Goal: Transaction & Acquisition: Purchase product/service

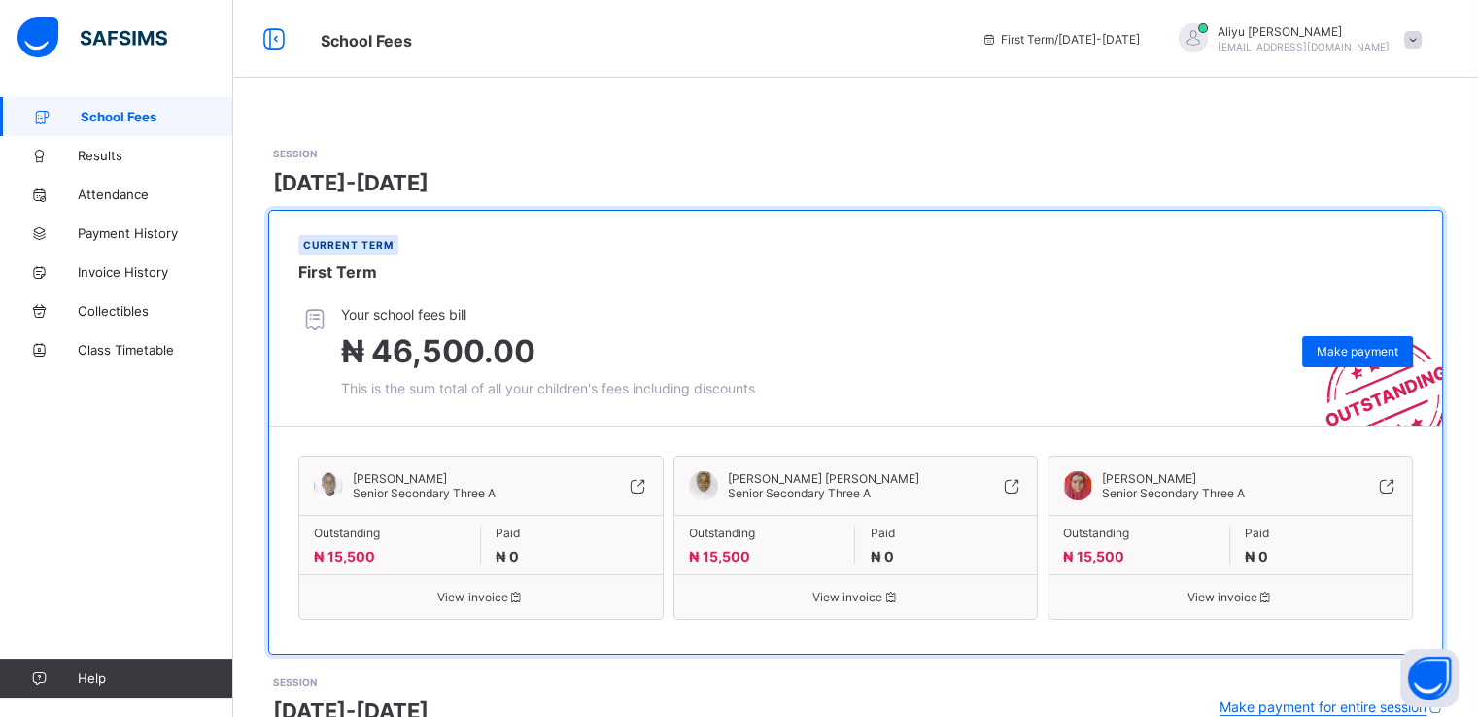
click at [1360, 354] on span "Make payment" at bounding box center [1358, 351] width 82 height 15
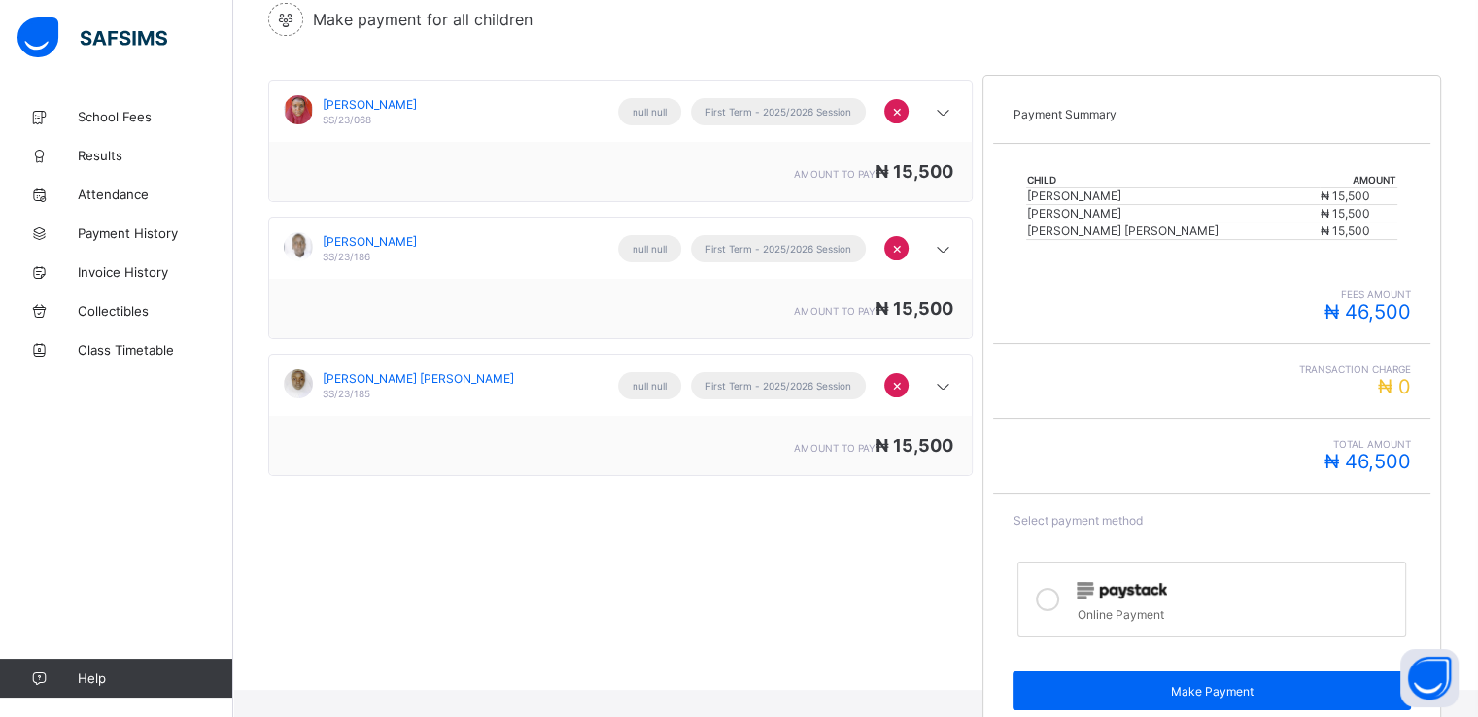
scroll to position [198, 0]
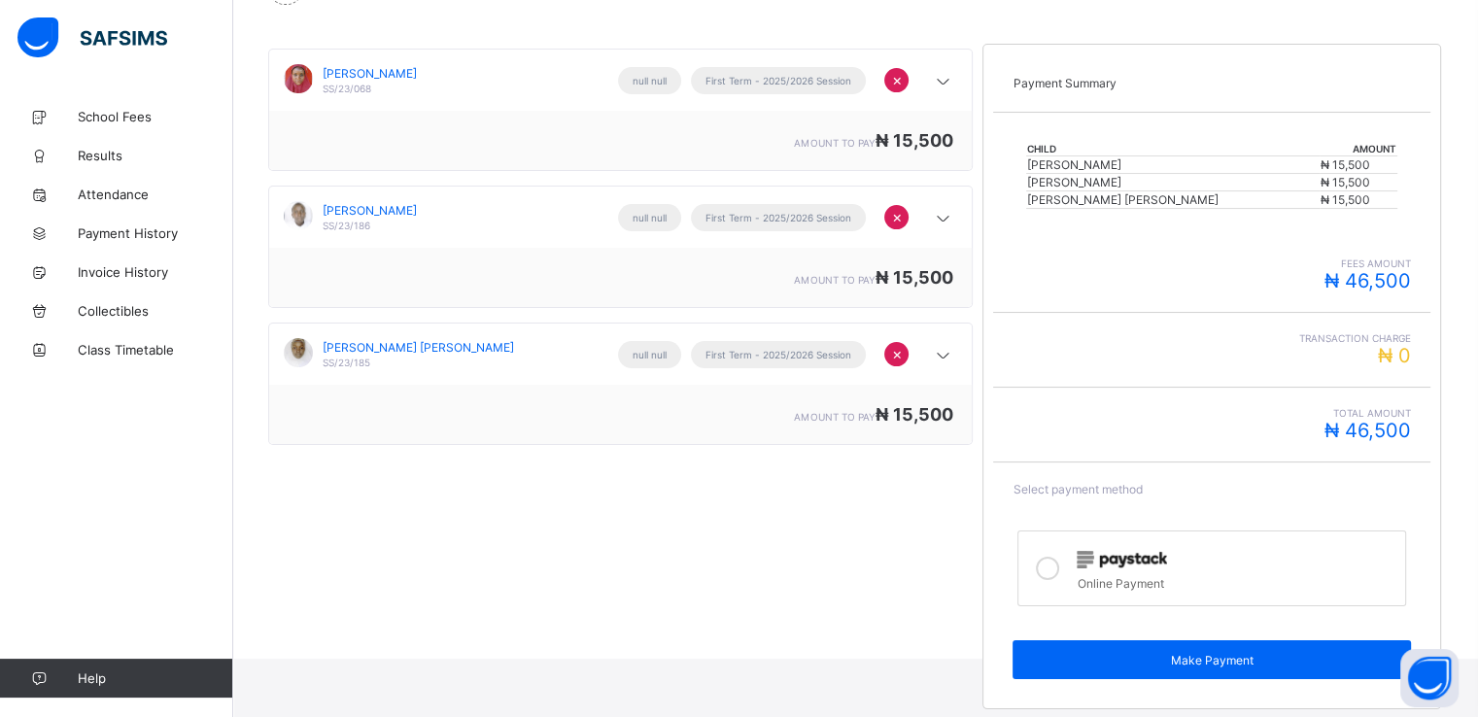
click at [1057, 568] on icon at bounding box center [1047, 568] width 23 height 23
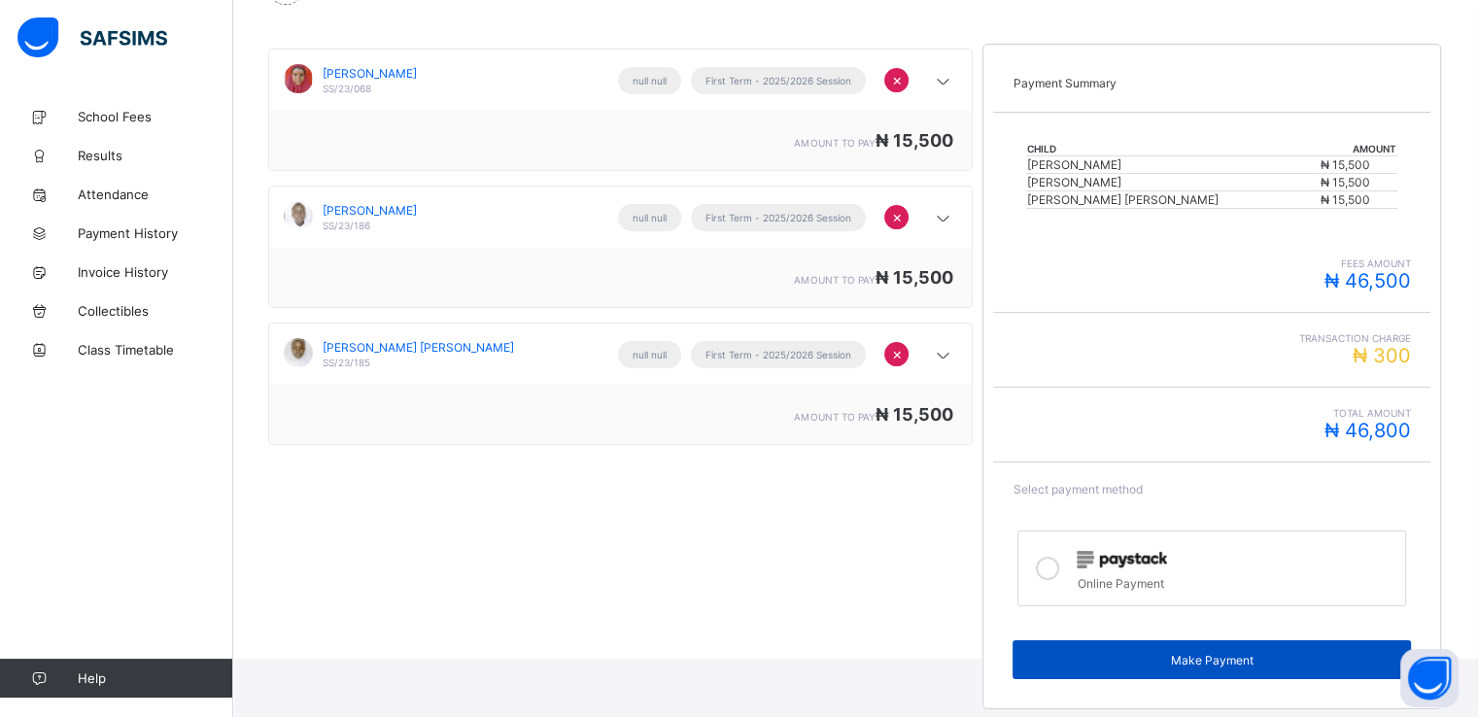
click at [1195, 667] on div "Make Payment" at bounding box center [1211, 659] width 398 height 39
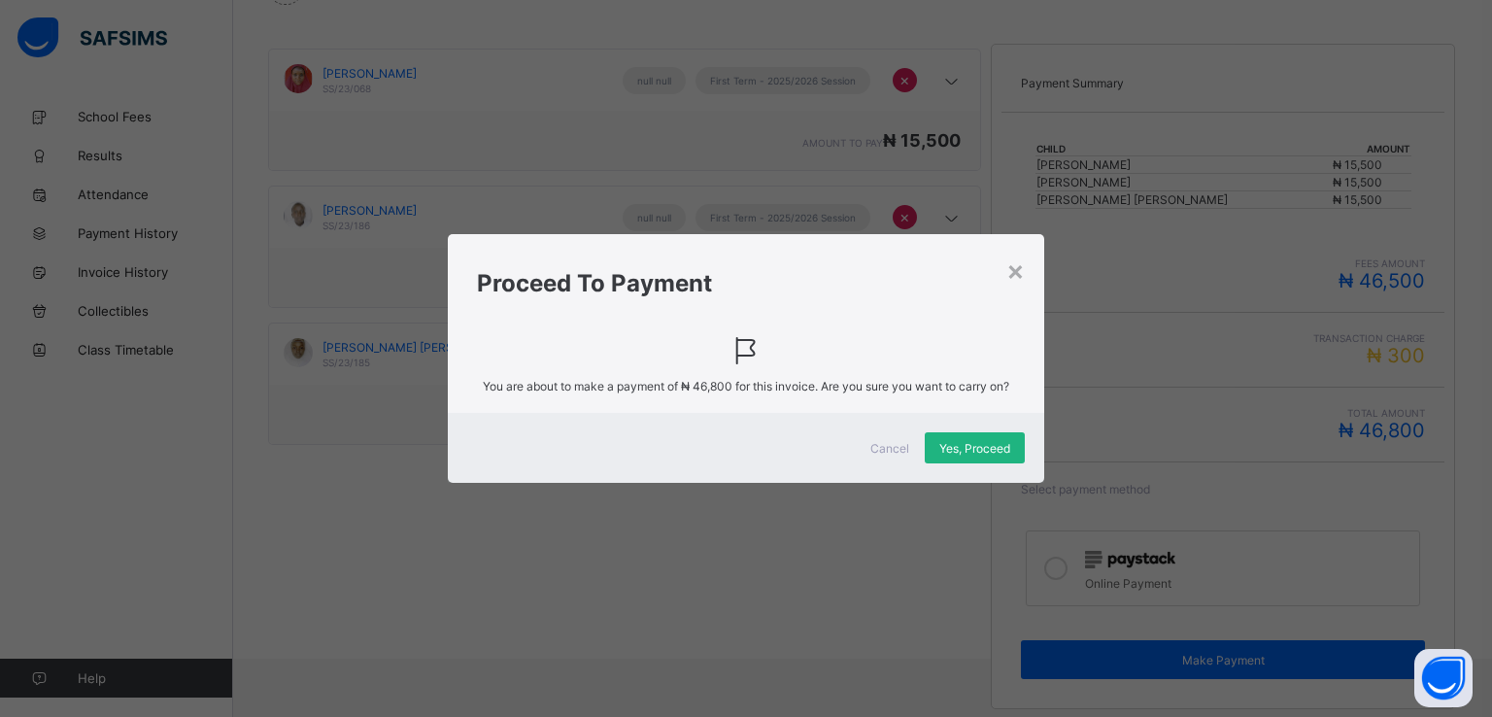
click at [978, 449] on span "Yes, Proceed" at bounding box center [975, 448] width 71 height 15
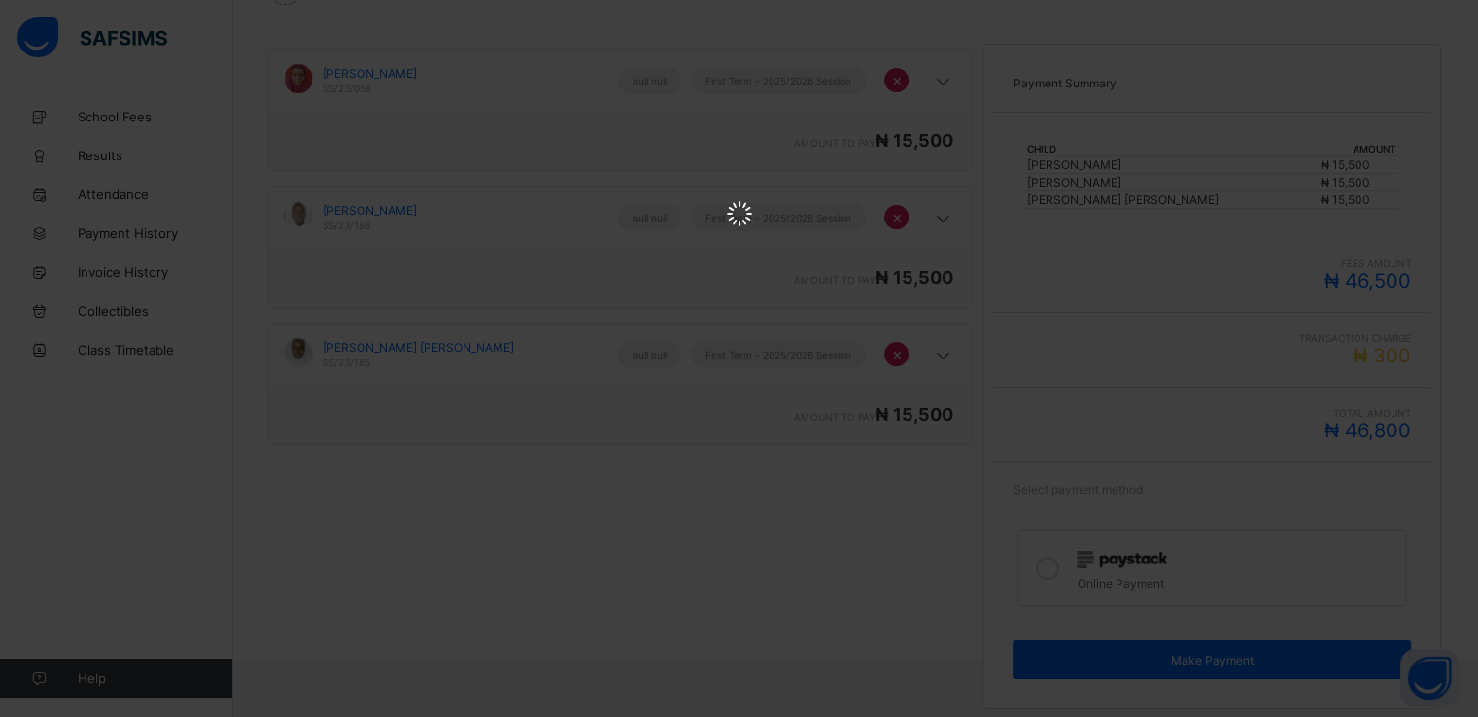
scroll to position [0, 0]
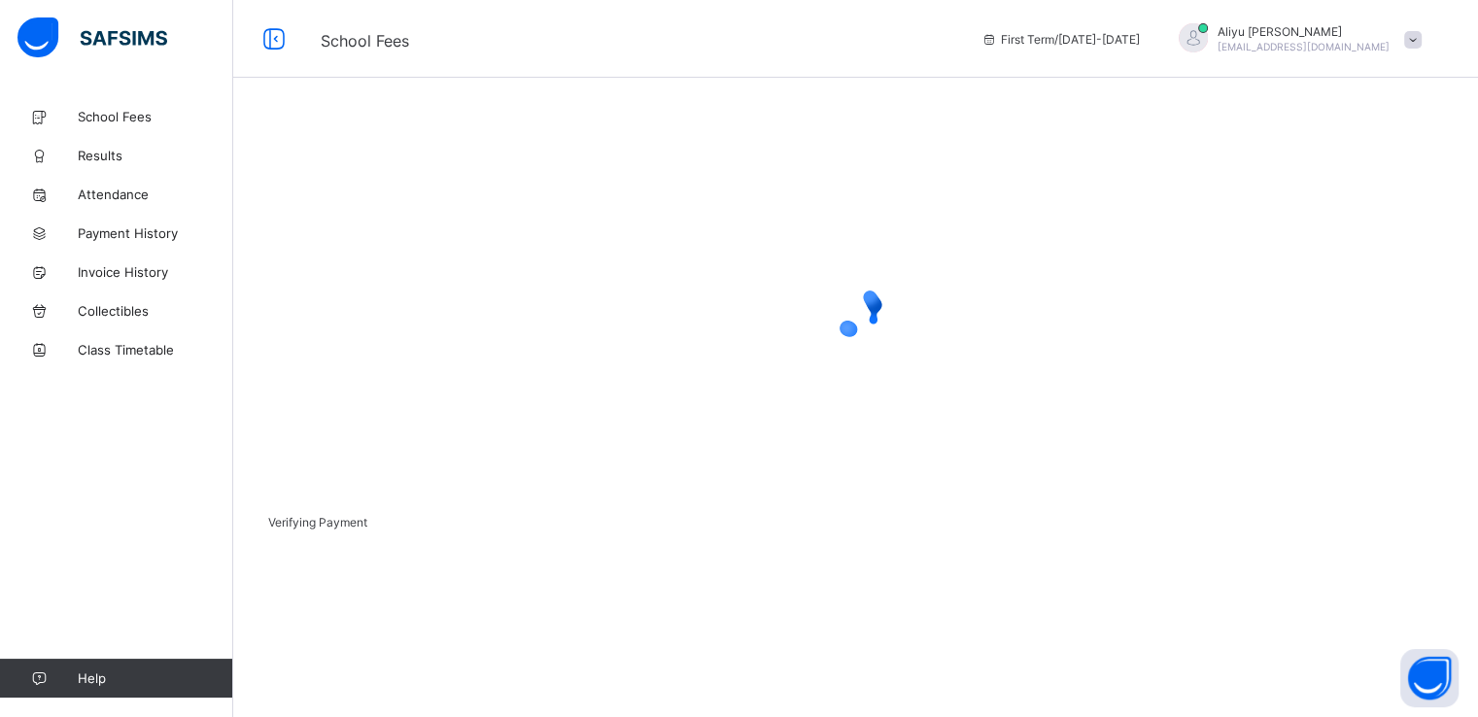
scroll to position [52, 0]
